Goal: Transaction & Acquisition: Download file/media

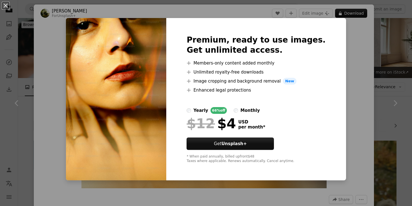
scroll to position [5795, 0]
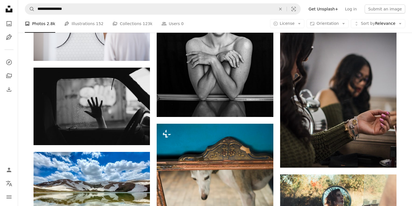
scroll to position [6176, 0]
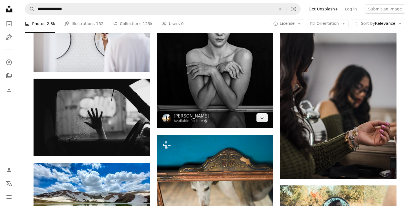
click at [230, 91] on img at bounding box center [215, 57] width 116 height 142
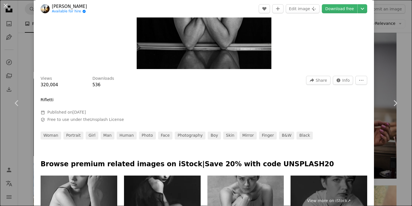
scroll to position [120, 0]
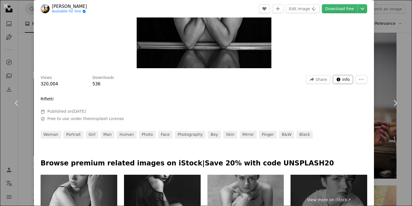
click at [341, 77] on icon "Info icon" at bounding box center [339, 79] width 5 height 5
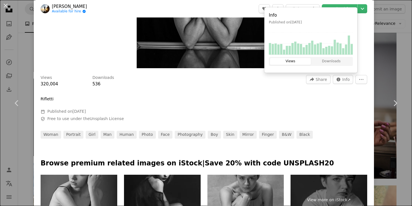
click at [309, 97] on div "Views 320,004 Downloads 536 A forward-right arrow Share Info icon Info More Act…" at bounding box center [204, 105] width 340 height 68
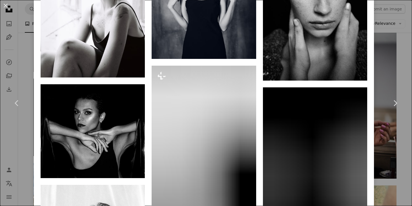
scroll to position [459, 0]
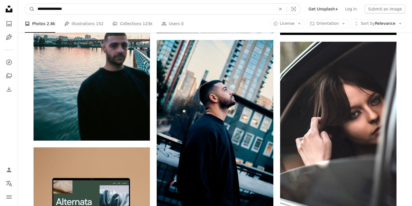
scroll to position [1302, 0]
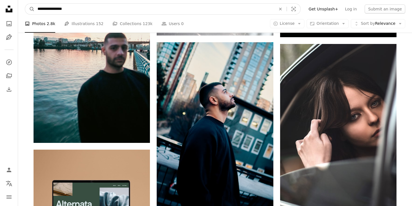
drag, startPoint x: 63, startPoint y: 10, endPoint x: 21, endPoint y: 3, distance: 42.2
click at [21, 3] on nav "**********" at bounding box center [215, 9] width 394 height 18
type input "**********"
click button "A magnifying glass" at bounding box center [30, 9] width 10 height 11
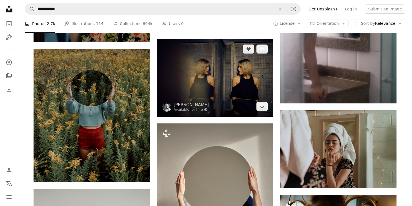
scroll to position [457, 0]
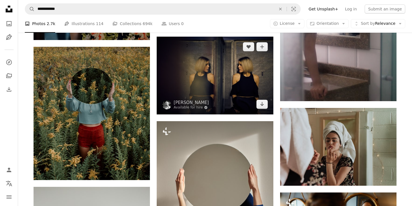
click at [214, 75] on img at bounding box center [215, 76] width 116 height 78
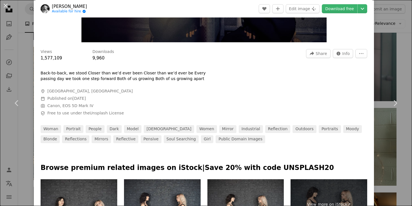
scroll to position [122, 0]
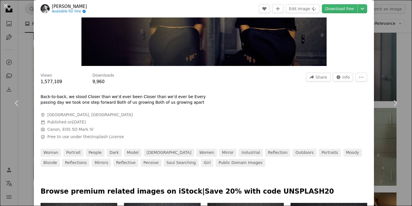
click at [69, 6] on link "[PERSON_NAME]" at bounding box center [69, 7] width 35 height 6
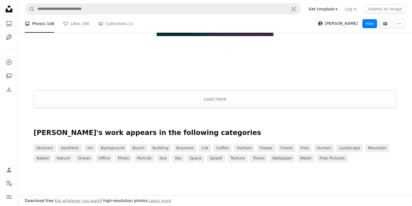
scroll to position [1278, 0]
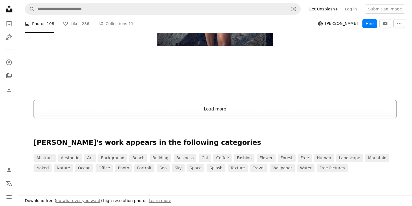
click at [180, 109] on button "Load more" at bounding box center [215, 109] width 363 height 18
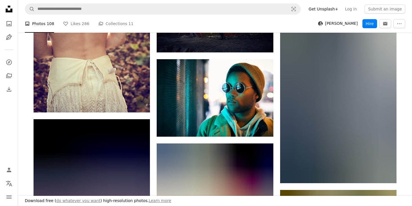
scroll to position [4865, 0]
